Goal: Find specific page/section: Find specific page/section

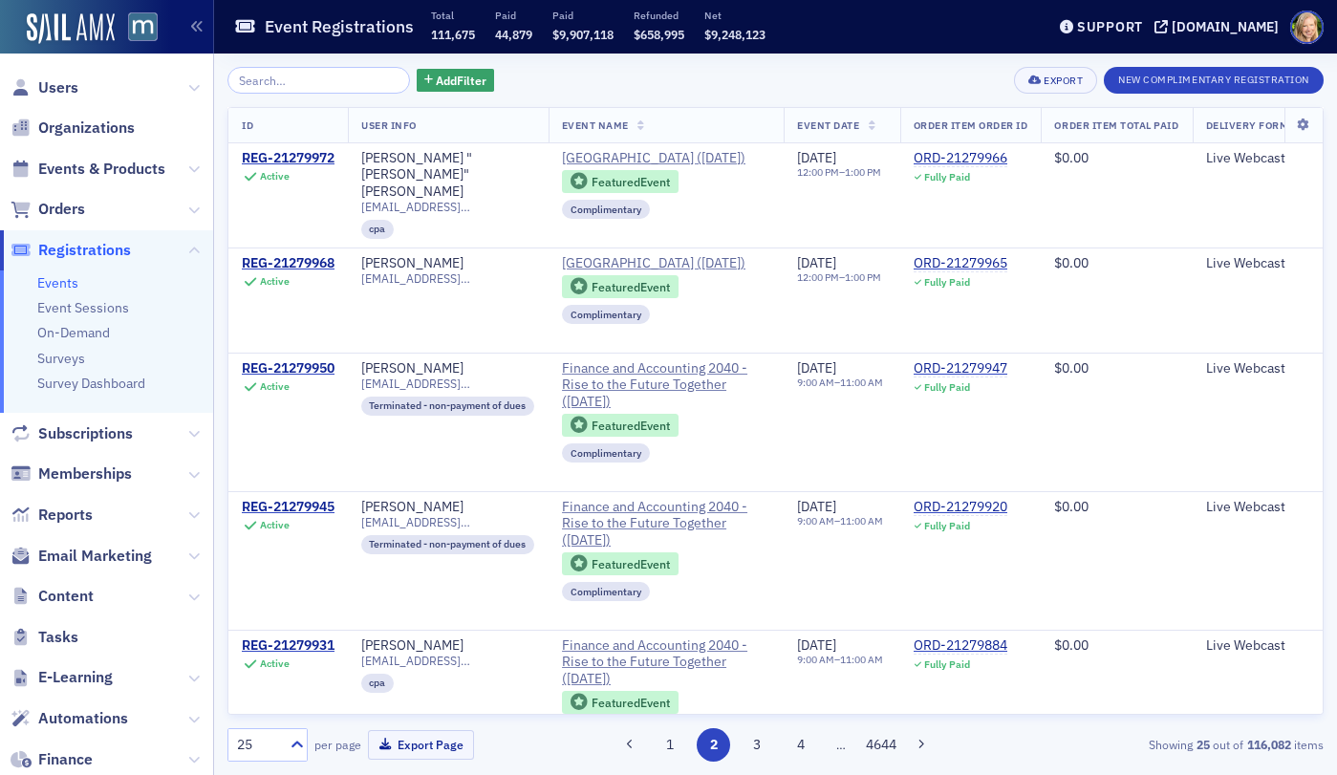
scroll to position [2295, 0]
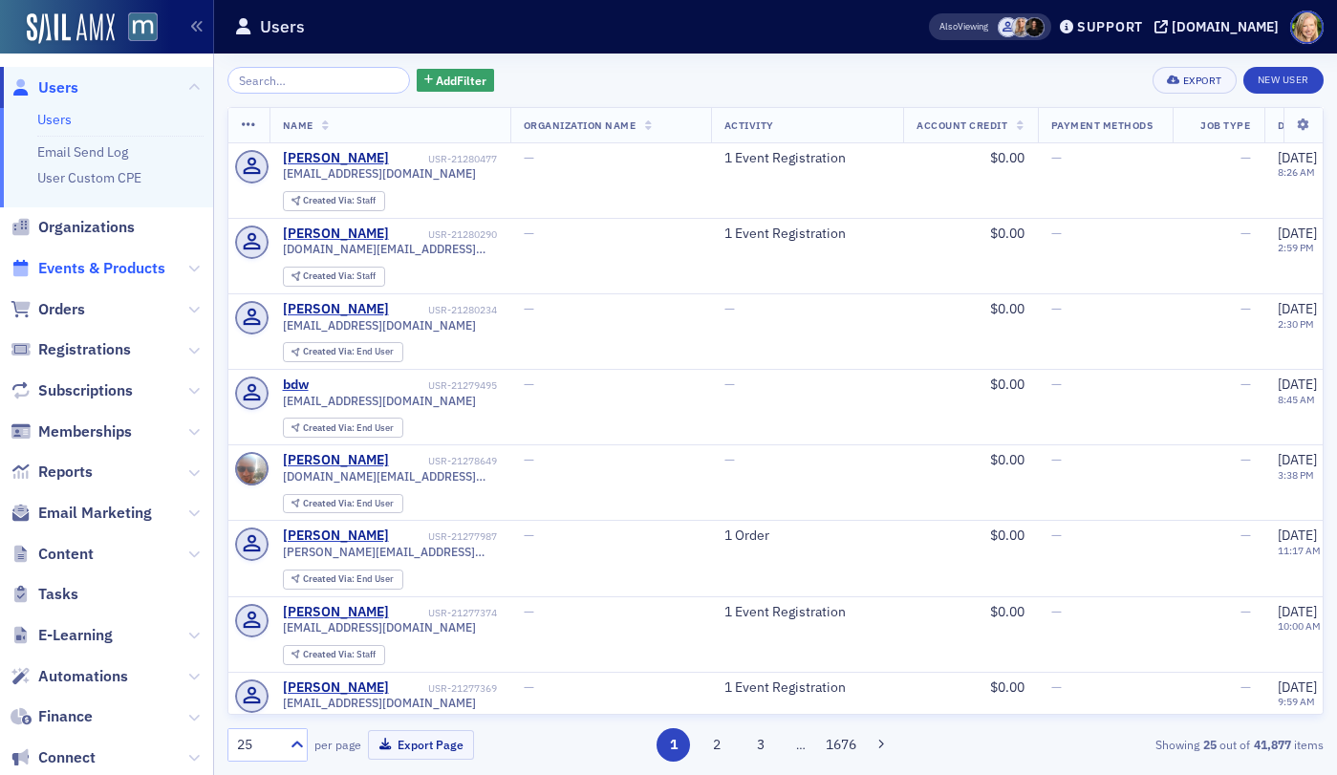
click at [76, 264] on span "Events & Products" at bounding box center [101, 268] width 127 height 21
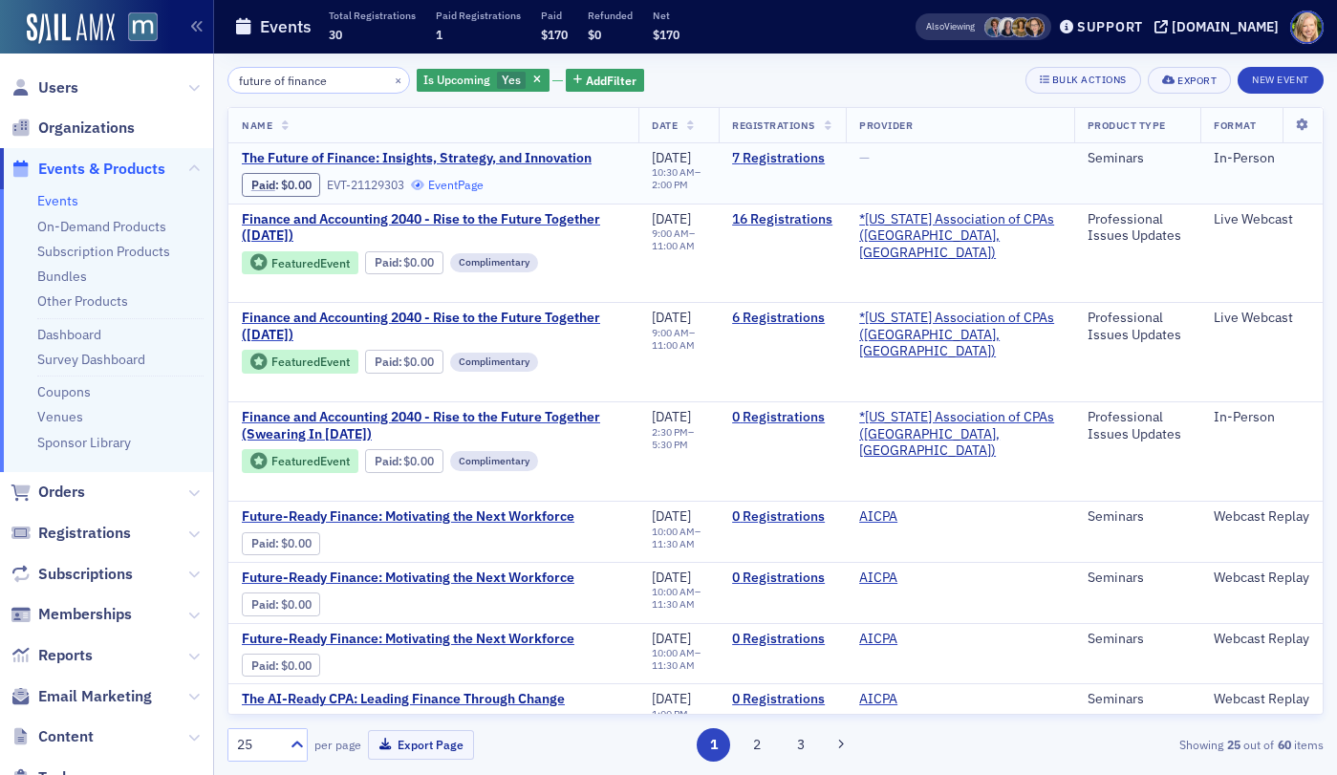
type input "future of finance"
click at [464, 184] on link "Event Page" at bounding box center [447, 185] width 73 height 14
click at [60, 528] on span "Registrations" at bounding box center [84, 533] width 93 height 21
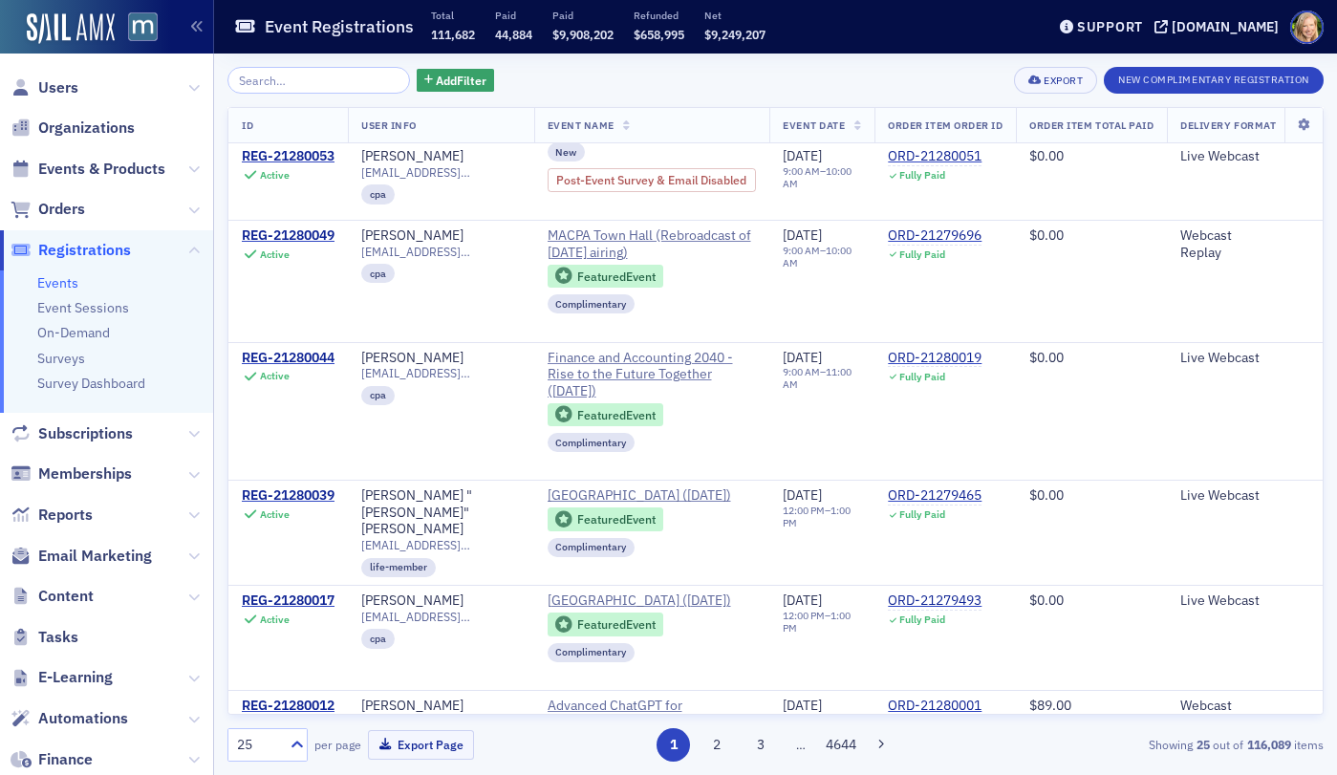
scroll to position [2083, 0]
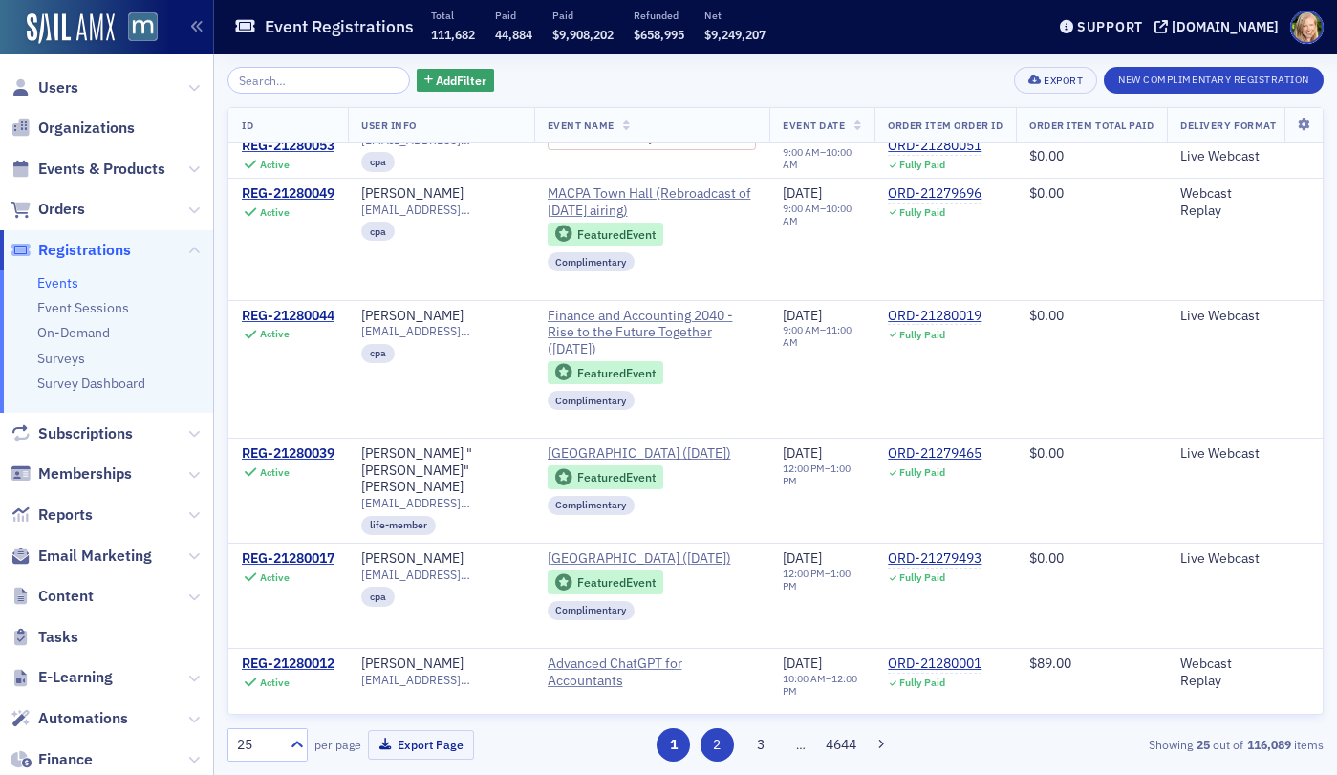
click at [725, 741] on button "2" at bounding box center [716, 744] width 33 height 33
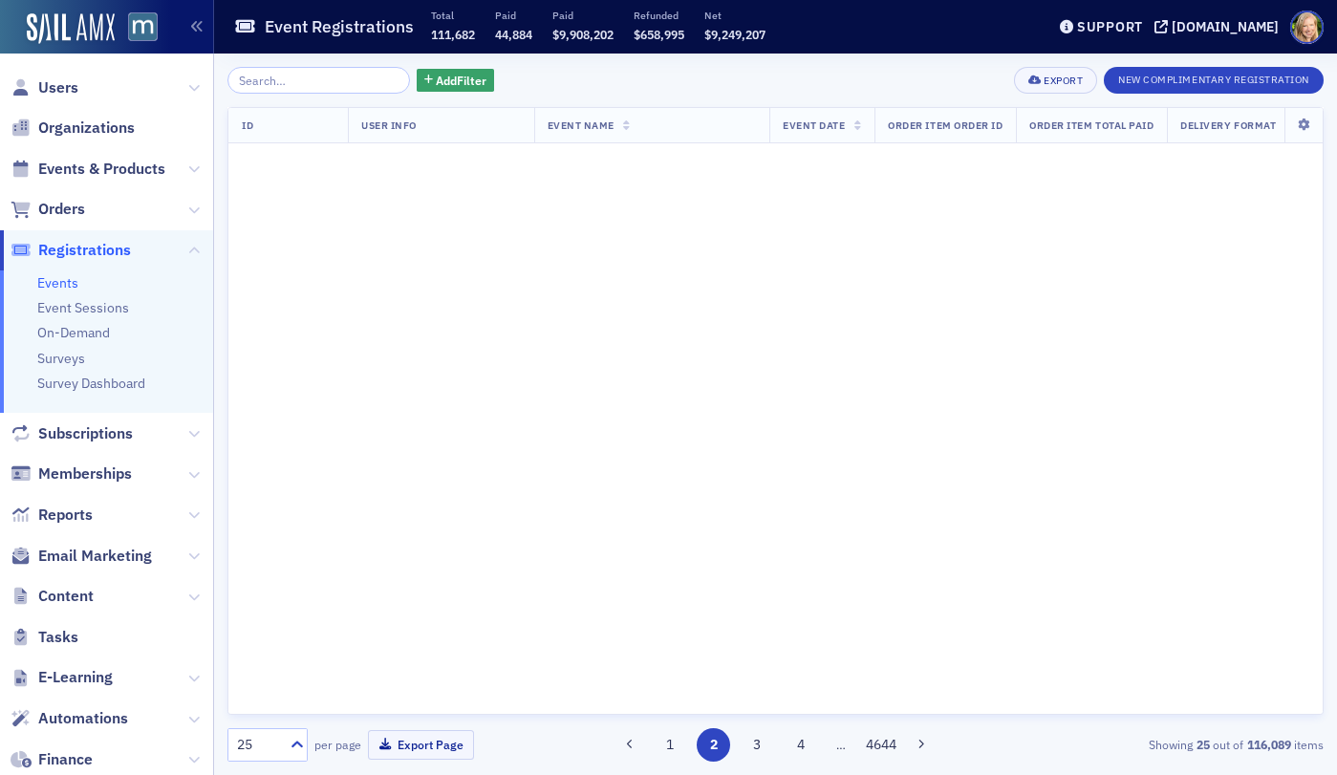
scroll to position [0, 0]
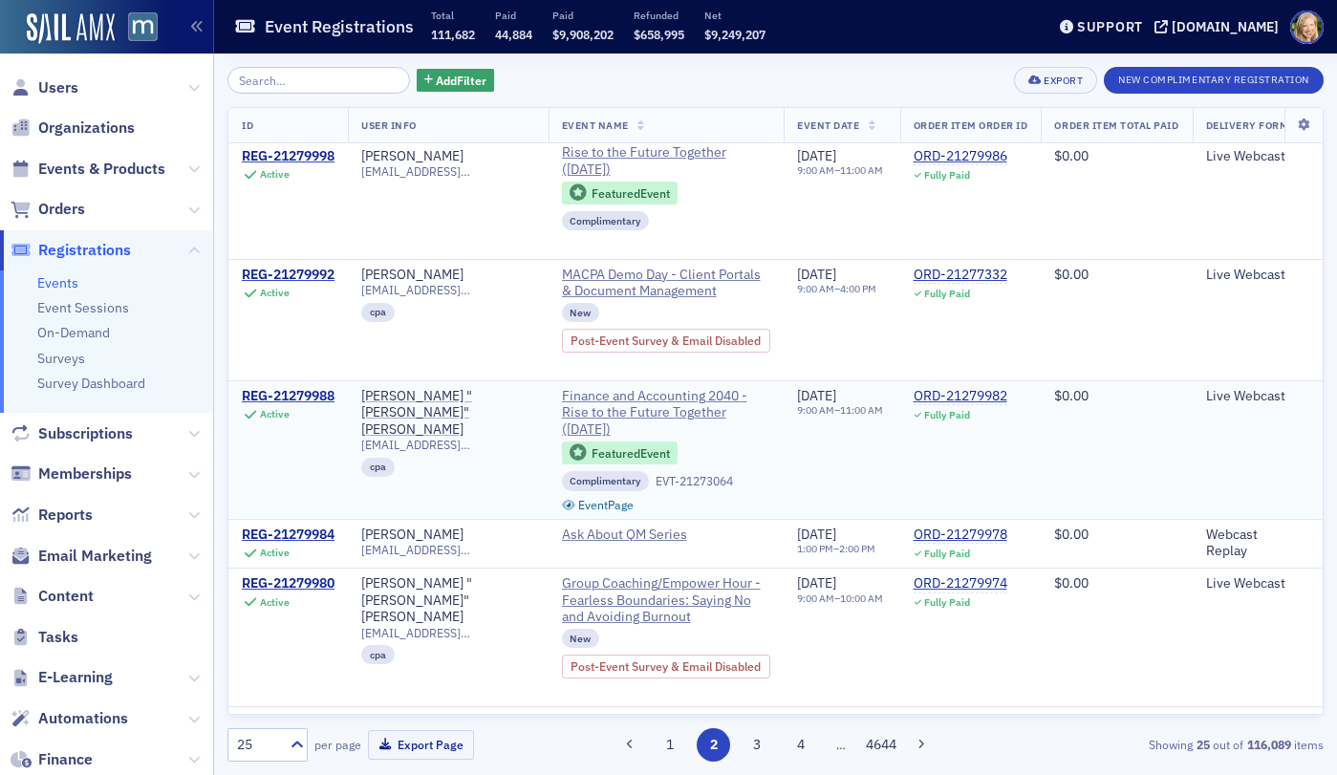
scroll to position [138, 0]
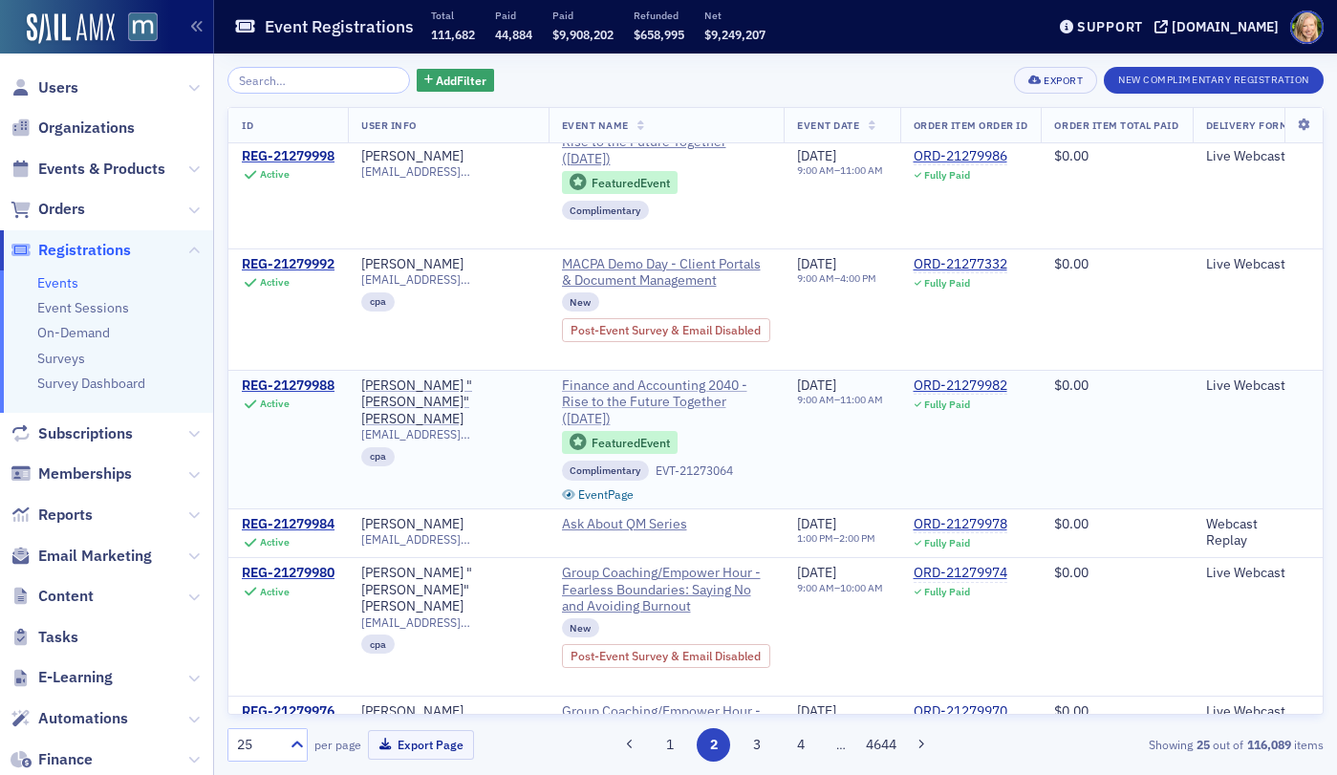
click at [672, 407] on span "Finance and Accounting 2040 - Rise to the Future Together ([DATE])" at bounding box center [666, 402] width 209 height 51
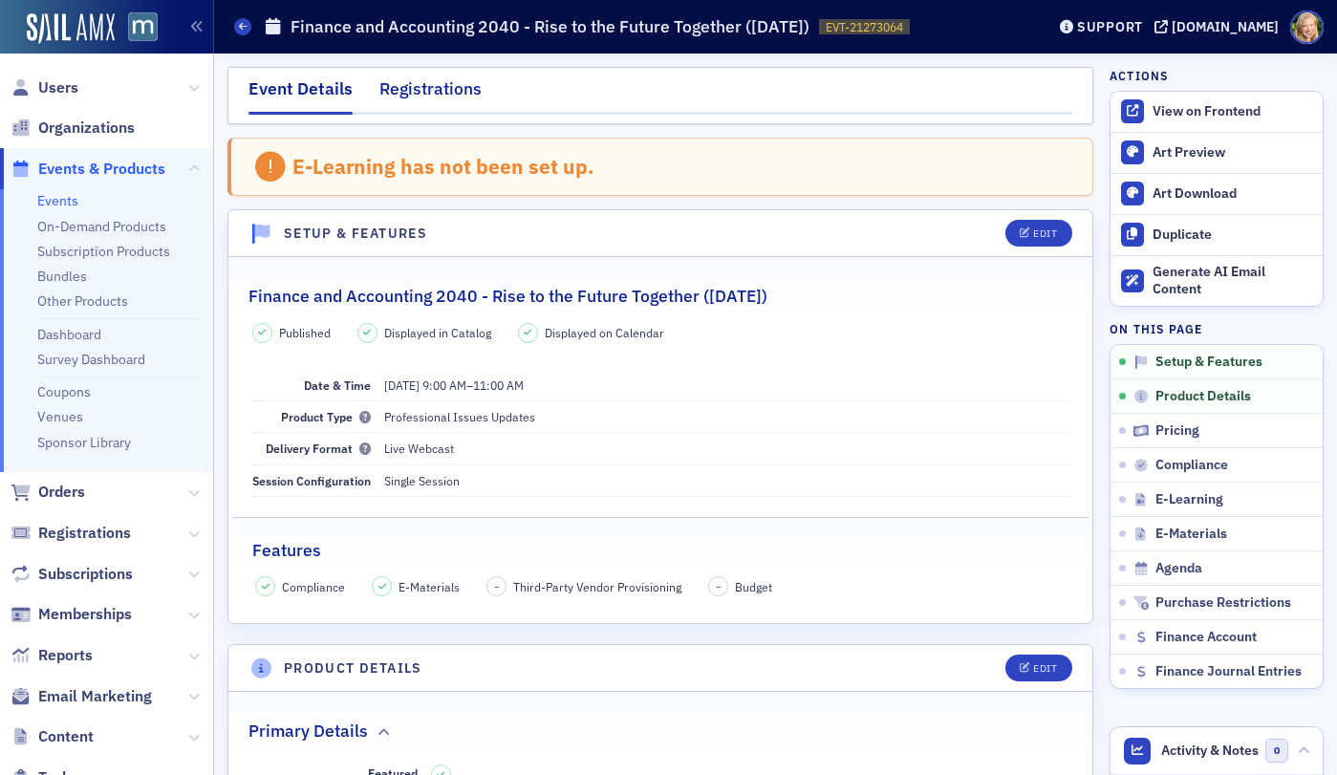
click at [448, 79] on div "Registrations" at bounding box center [430, 93] width 102 height 35
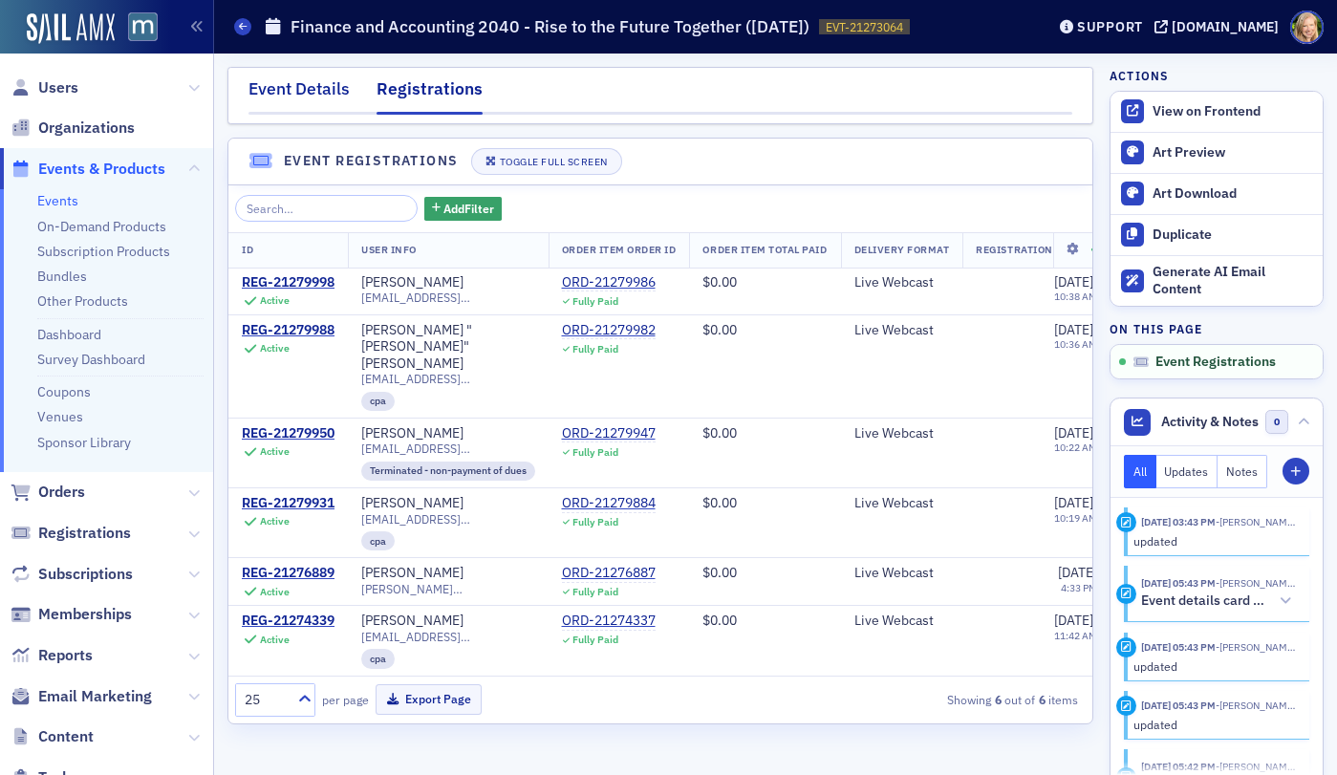
click at [324, 92] on div "Event Details" at bounding box center [298, 93] width 101 height 35
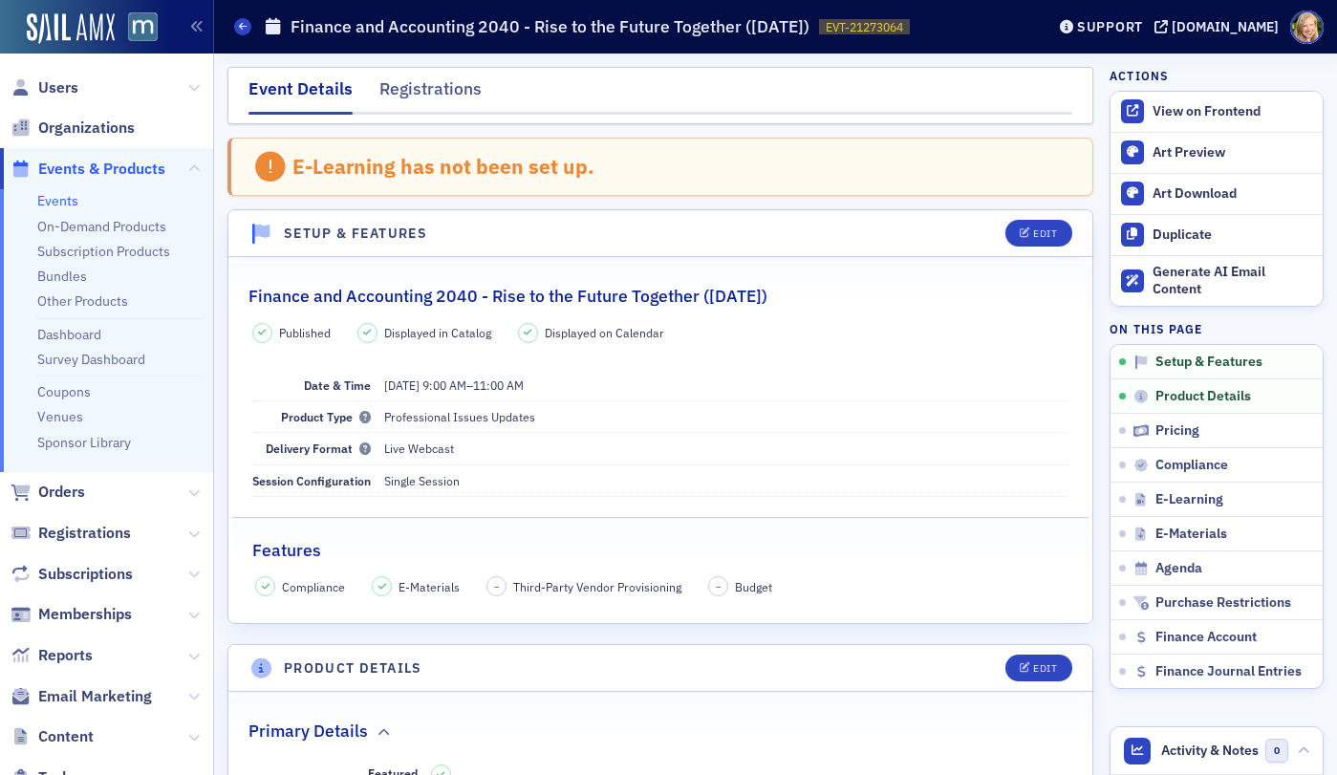
click at [68, 199] on link "Events" at bounding box center [57, 200] width 41 height 17
